Goal: Book appointment/travel/reservation

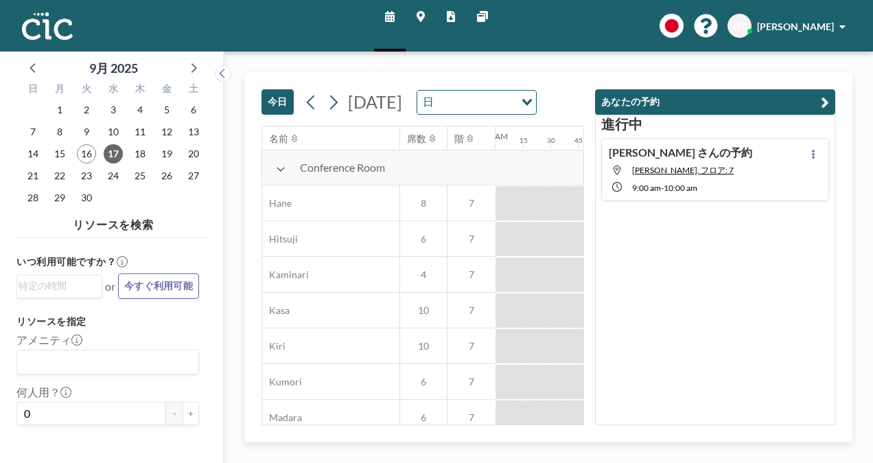
scroll to position [0, 933]
click at [272, 113] on button "今日" at bounding box center [277, 101] width 32 height 25
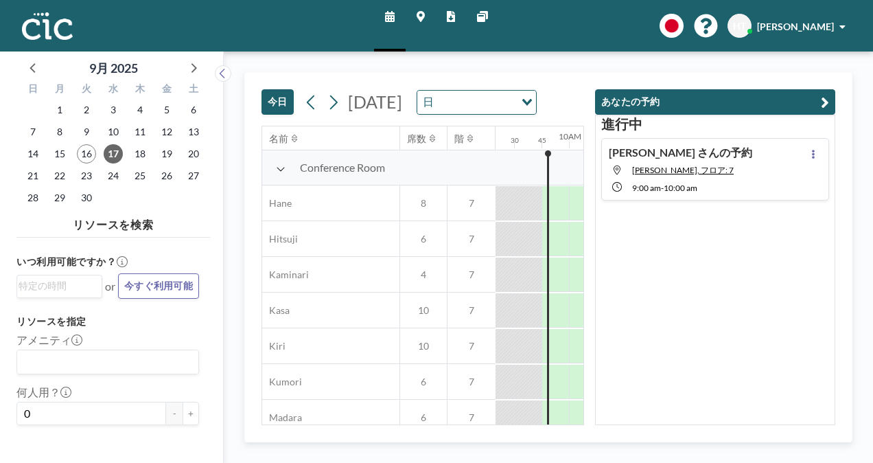
scroll to position [0, 1043]
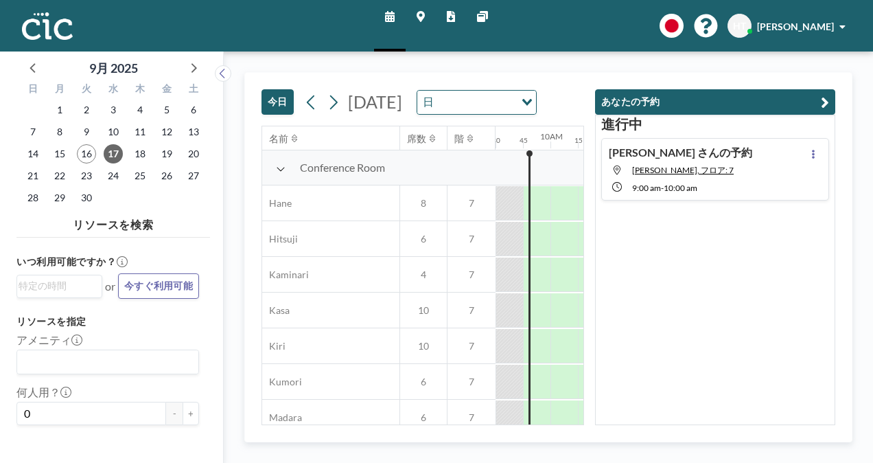
click at [770, 97] on button "あなたの予約" at bounding box center [715, 101] width 240 height 25
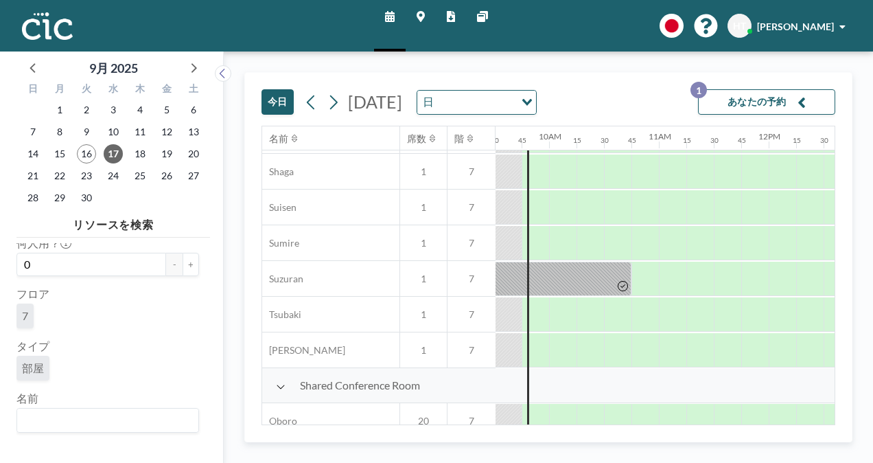
scroll to position [0, 0]
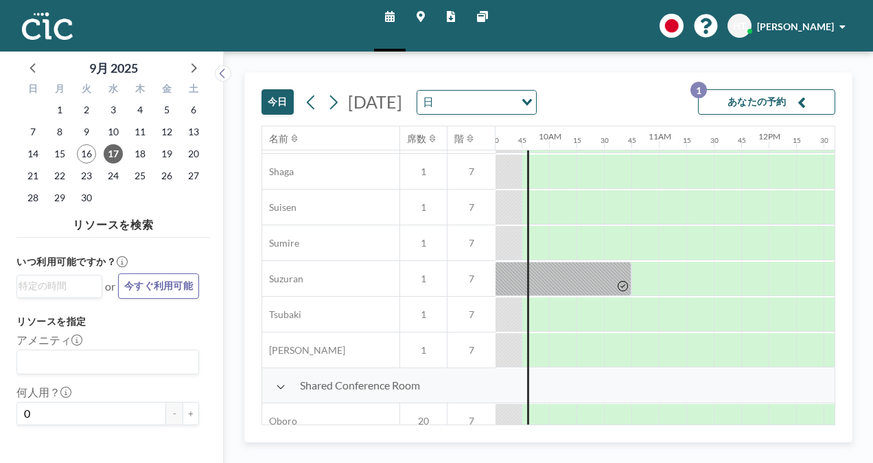
click at [417, 22] on link "マップ" at bounding box center [421, 25] width 30 height 51
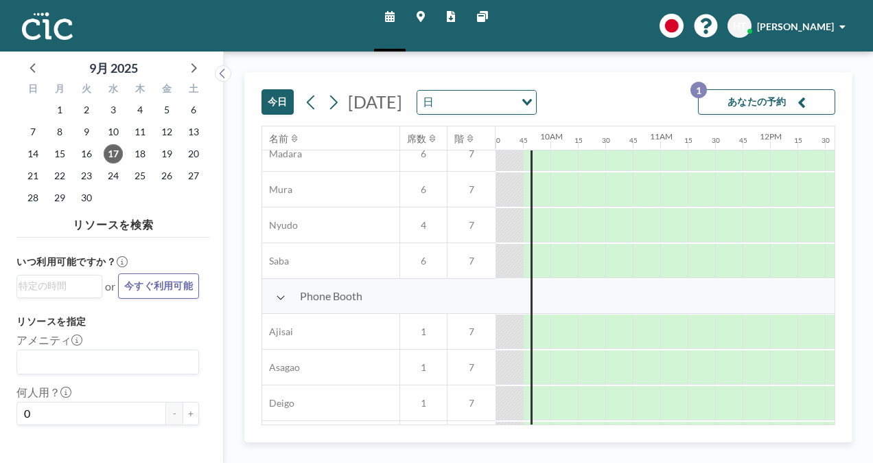
scroll to position [264, 1043]
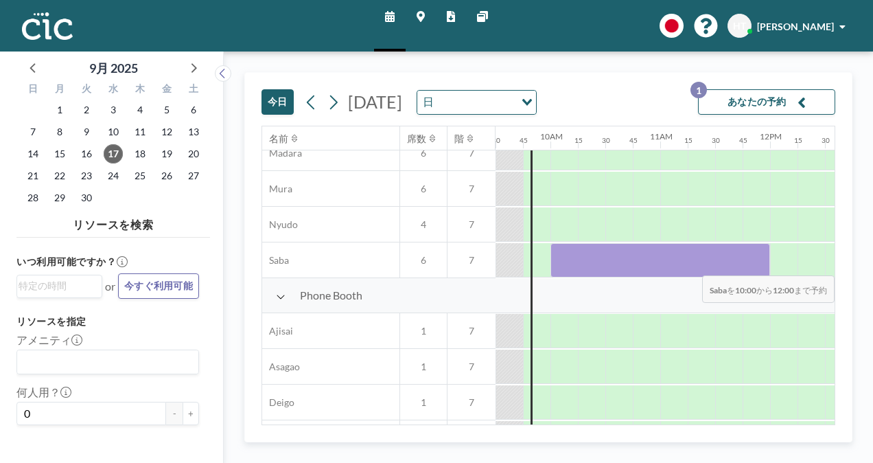
drag, startPoint x: 563, startPoint y: 258, endPoint x: 757, endPoint y: 265, distance: 194.3
click at [757, 265] on div at bounding box center [660, 260] width 220 height 34
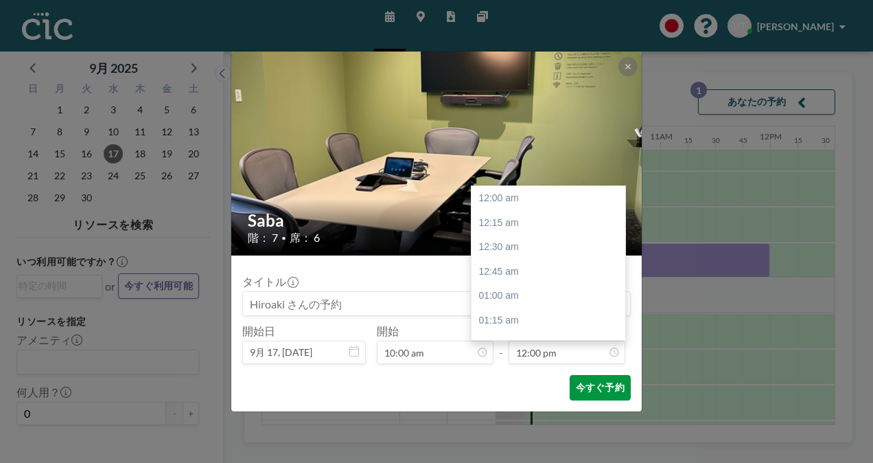
scroll to position [1173, 0]
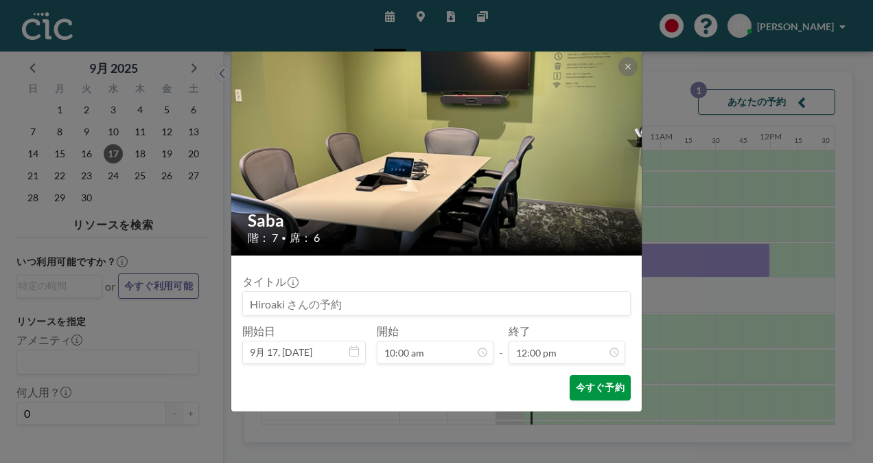
click at [585, 392] on button "今すぐ予約" at bounding box center [600, 387] width 61 height 25
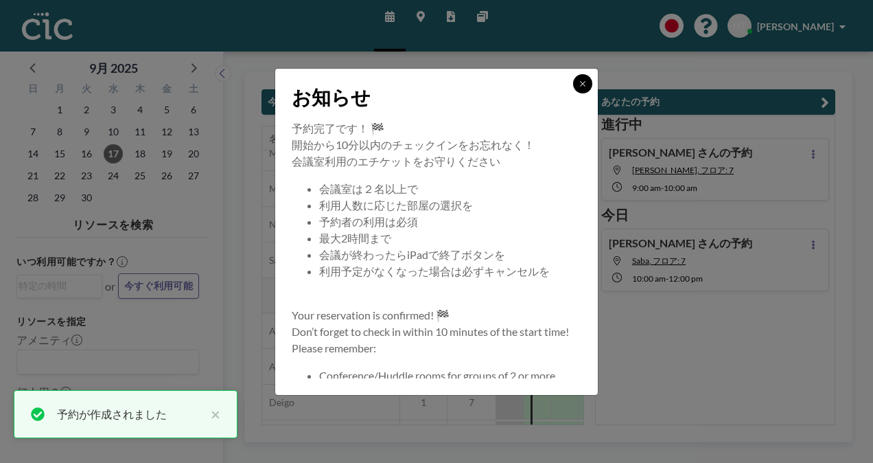
click at [580, 86] on icon at bounding box center [583, 84] width 8 height 8
